Goal: Navigation & Orientation: Go to known website

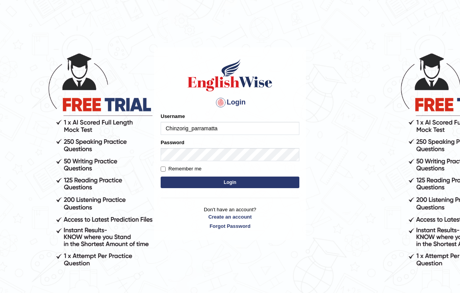
type input "Chinzorig_parramatta"
click at [254, 182] on button "Login" at bounding box center [230, 183] width 139 height 12
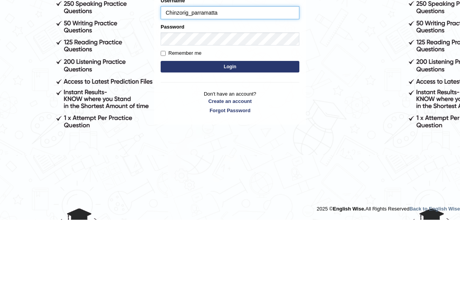
type input "chinzorig_parrematta"
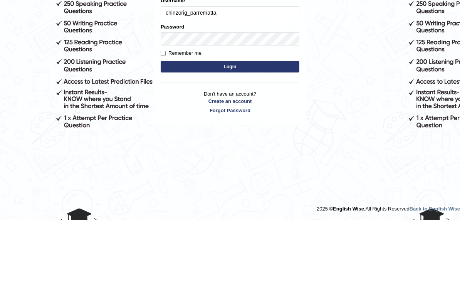
click at [230, 134] on button "Login" at bounding box center [230, 140] width 139 height 12
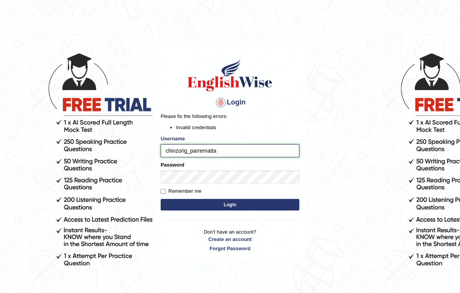
click at [209, 152] on input "chinzorig_parrematta" at bounding box center [230, 150] width 139 height 13
type input "chinzorig_parramatta"
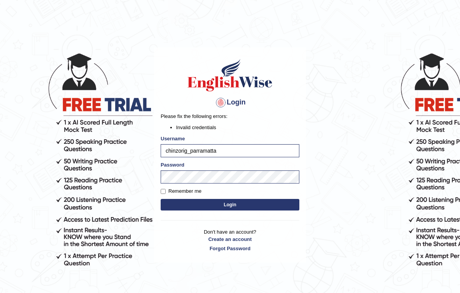
click at [245, 204] on button "Login" at bounding box center [230, 205] width 139 height 12
